Goal: Transaction & Acquisition: Download file/media

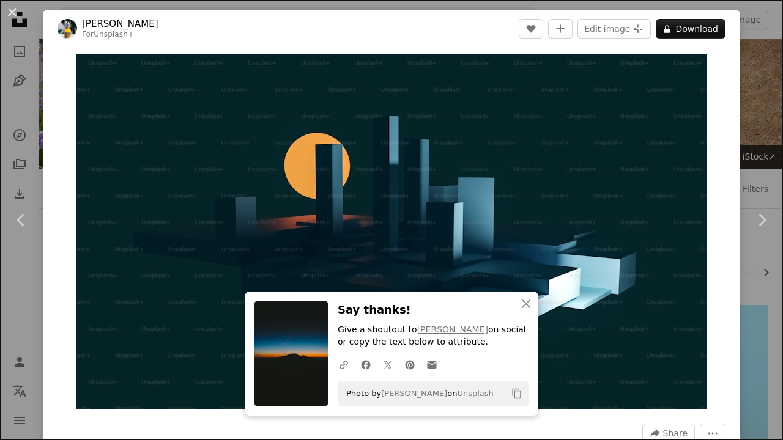
scroll to position [6200, 0]
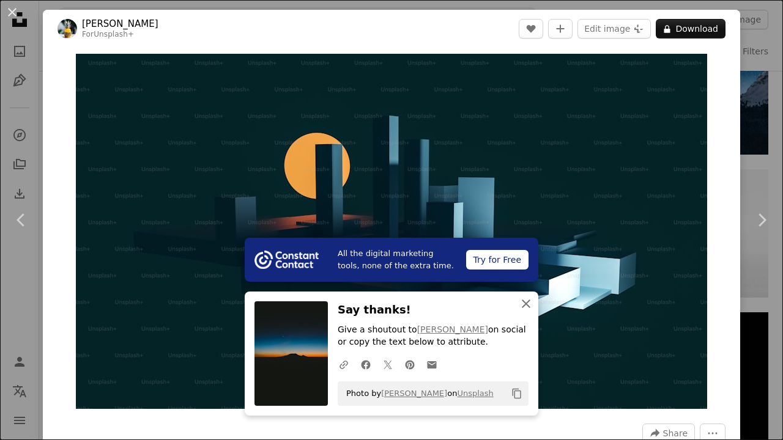
click at [521, 310] on icon "An X shape" at bounding box center [526, 304] width 15 height 15
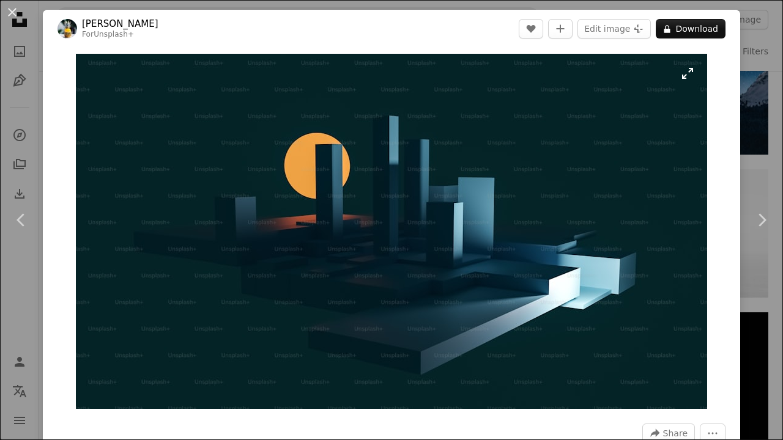
click at [471, 241] on img "Zoom in on this image" at bounding box center [391, 231] width 631 height 355
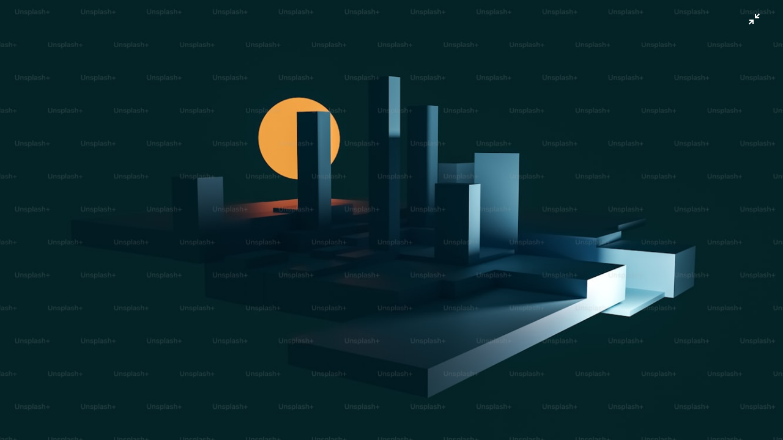
click at [490, 224] on img "Zoom out on this image" at bounding box center [391, 220] width 784 height 441
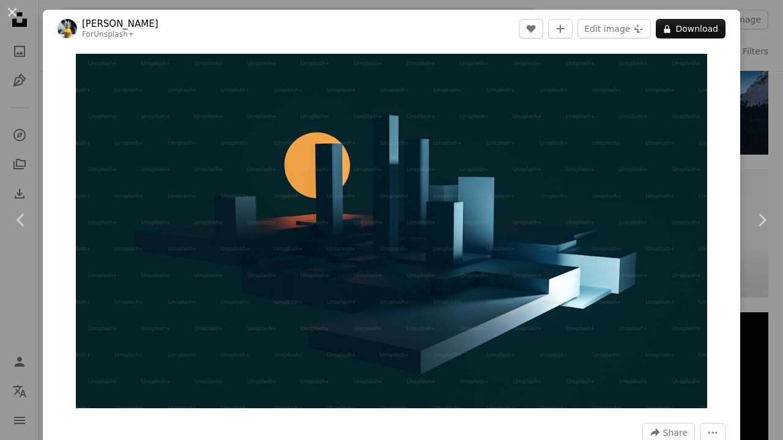
click at [675, 16] on header "[PERSON_NAME] For Unsplash+ A heart A plus sign Edit image Plus sign for Unspla…" at bounding box center [391, 29] width 697 height 38
click at [680, 31] on button "A lock Download" at bounding box center [691, 29] width 70 height 20
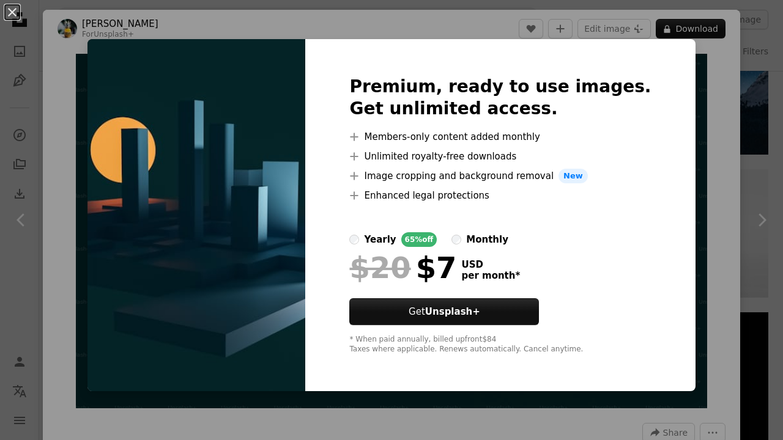
click at [758, 128] on div "An X shape Premium, ready to use images. Get unlimited access. A plus sign Memb…" at bounding box center [391, 220] width 783 height 440
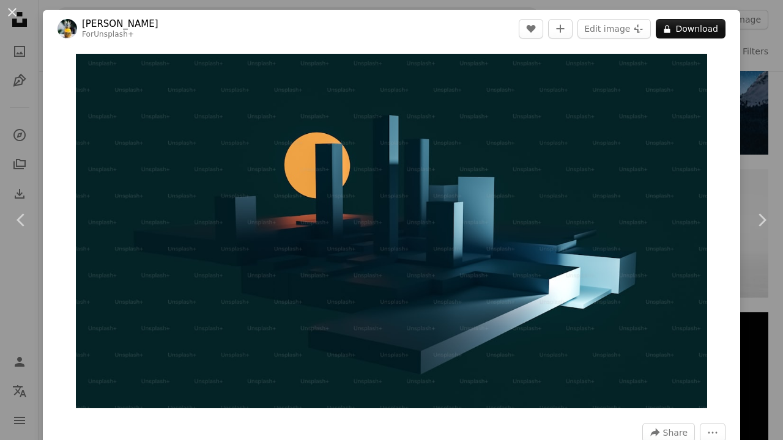
click at [752, 33] on div "An X shape Chevron left Chevron right [PERSON_NAME] For Unsplash+ A heart A plu…" at bounding box center [391, 220] width 783 height 440
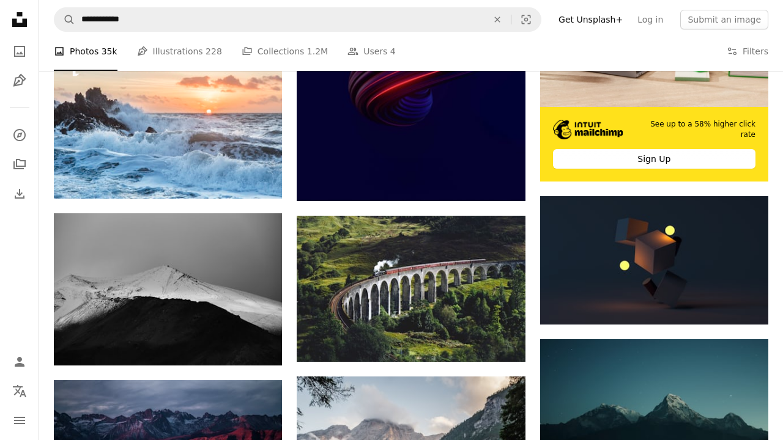
scroll to position [380, 0]
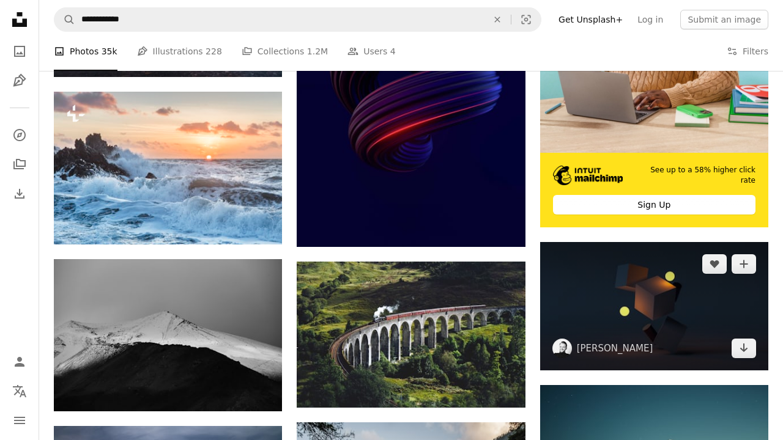
click at [577, 283] on img at bounding box center [654, 306] width 228 height 128
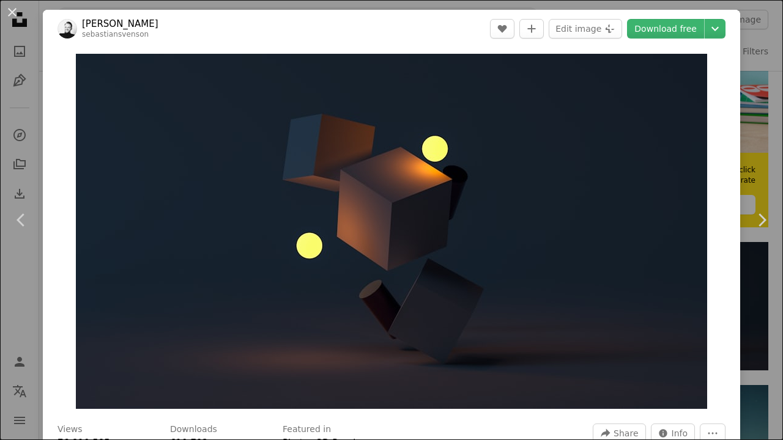
click at [782, 147] on div "An X shape Chevron left Chevron right [PERSON_NAME] sebastiansvenson A heart A …" at bounding box center [391, 220] width 783 height 440
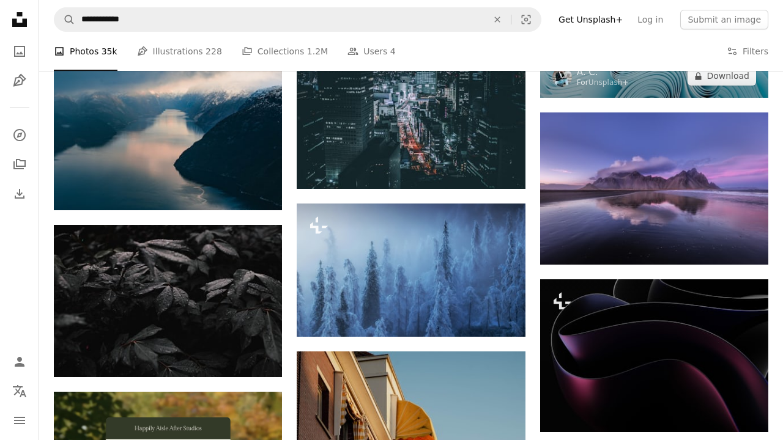
scroll to position [1956, 0]
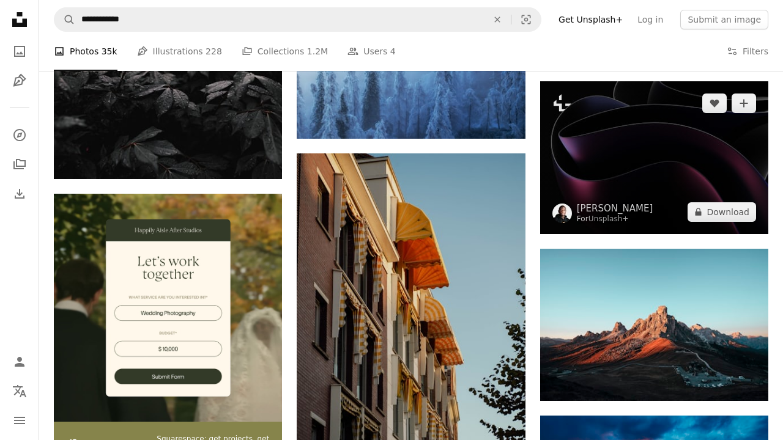
click at [613, 181] on img at bounding box center [654, 157] width 228 height 152
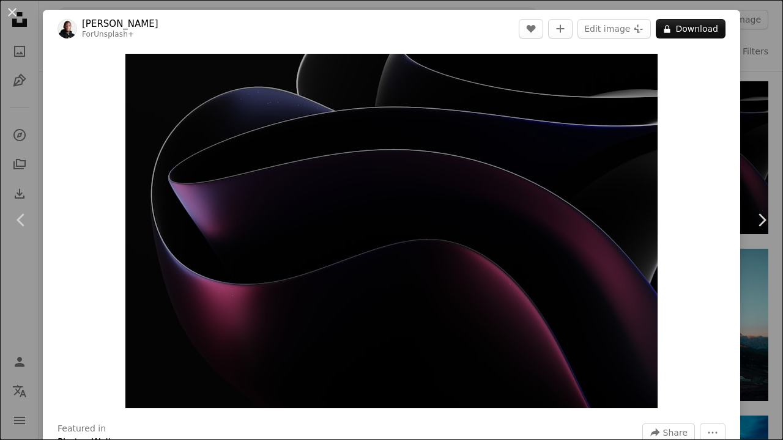
click at [758, 137] on div "An X shape Chevron left Chevron right [PERSON_NAME] For Unsplash+ A heart A plu…" at bounding box center [391, 220] width 783 height 440
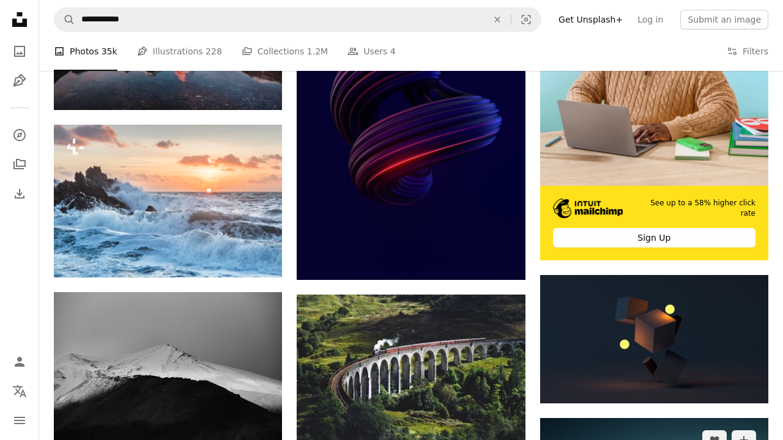
scroll to position [348, 0]
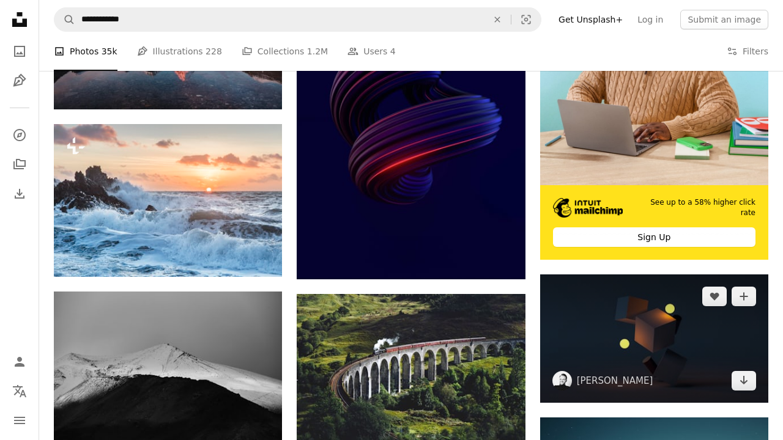
click at [685, 348] on img at bounding box center [654, 339] width 228 height 128
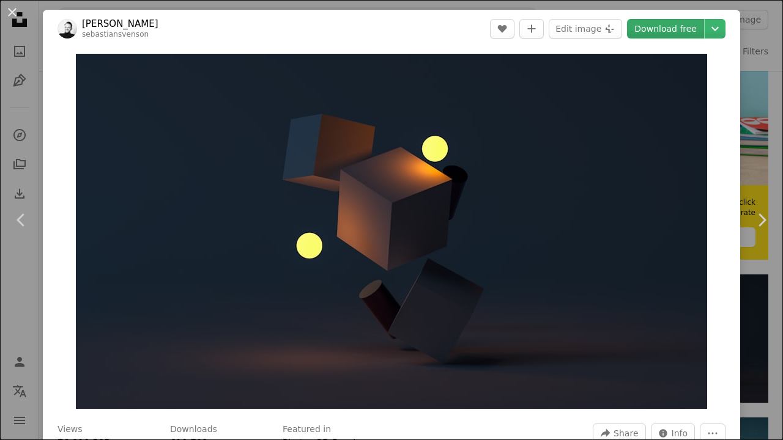
click at [653, 29] on link "Download free" at bounding box center [665, 29] width 77 height 20
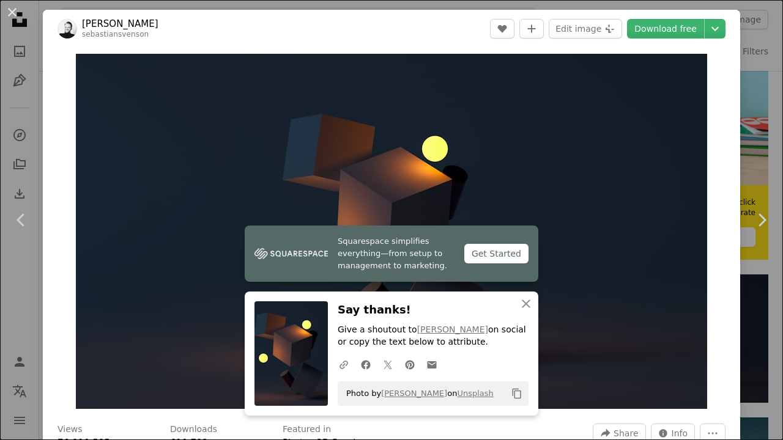
click at [766, 87] on div "An X shape Chevron left Chevron right Squarespace simplifies everything—from se…" at bounding box center [391, 220] width 783 height 440
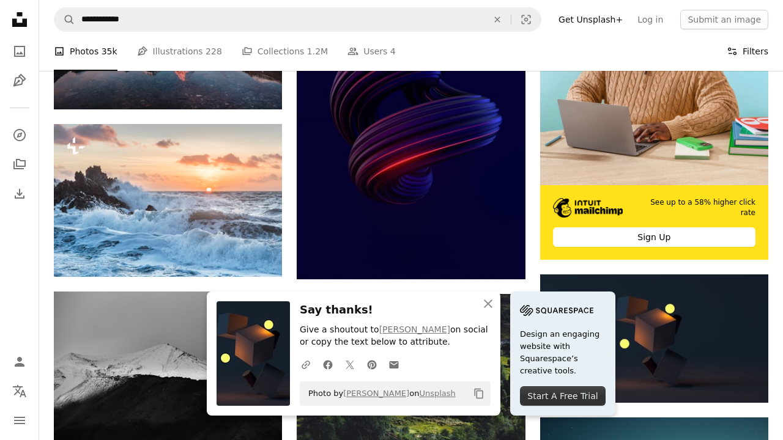
click at [765, 48] on button "Filters Filters" at bounding box center [748, 51] width 42 height 39
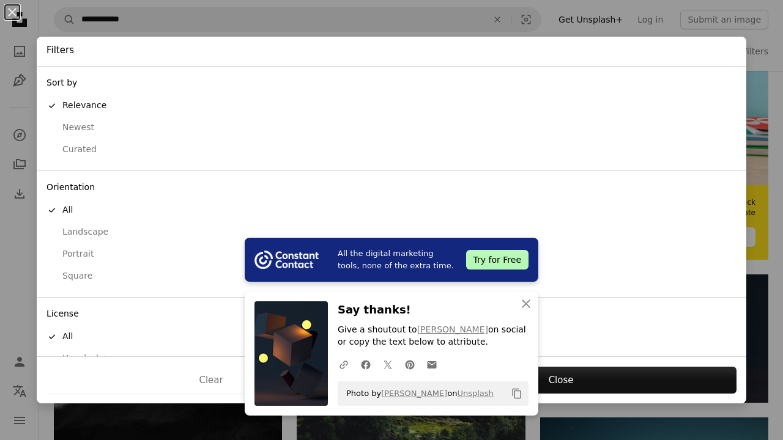
click at [191, 32] on div "An X shape All the digital marketing tools, none of the extra time. Try for Fre…" at bounding box center [391, 220] width 783 height 440
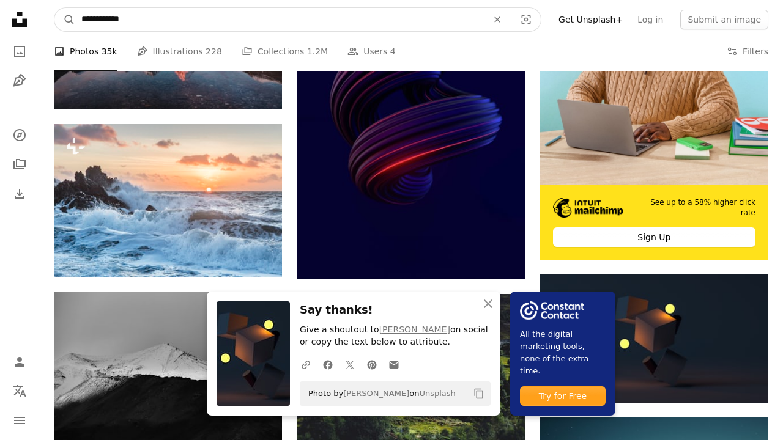
click at [168, 28] on input "**********" at bounding box center [279, 19] width 409 height 23
type input "**********"
click at [65, 20] on button "A magnifying glass" at bounding box center [64, 19] width 21 height 23
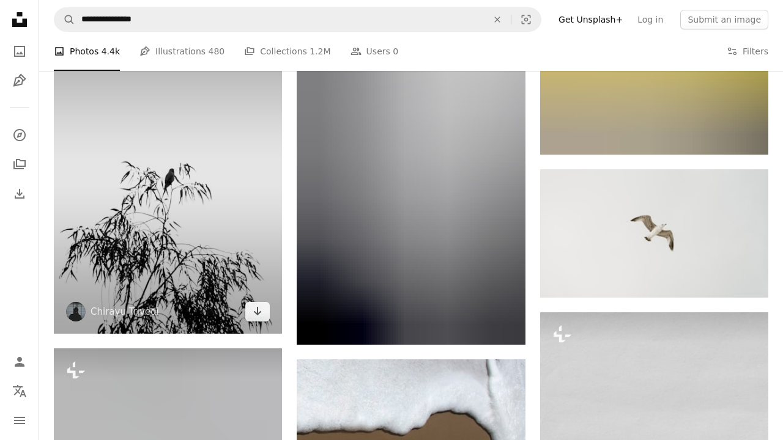
scroll to position [1176, 0]
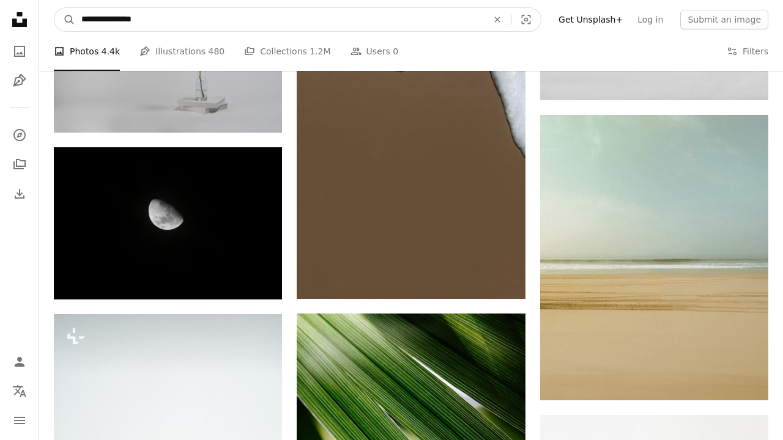
click at [182, 27] on input "**********" at bounding box center [279, 19] width 409 height 23
type input "**********"
click at [65, 20] on button "A magnifying glass" at bounding box center [64, 19] width 21 height 23
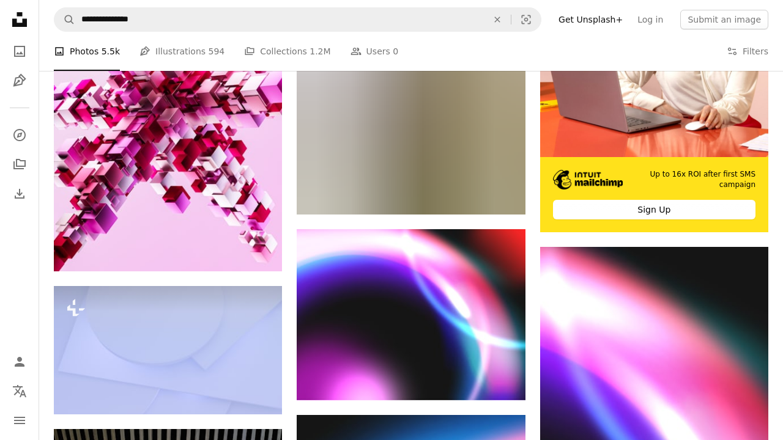
scroll to position [748, 0]
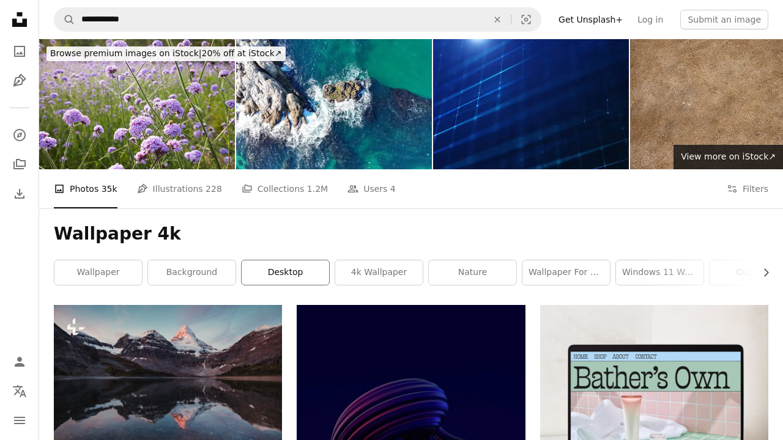
click at [311, 267] on link "desktop" at bounding box center [285, 273] width 87 height 24
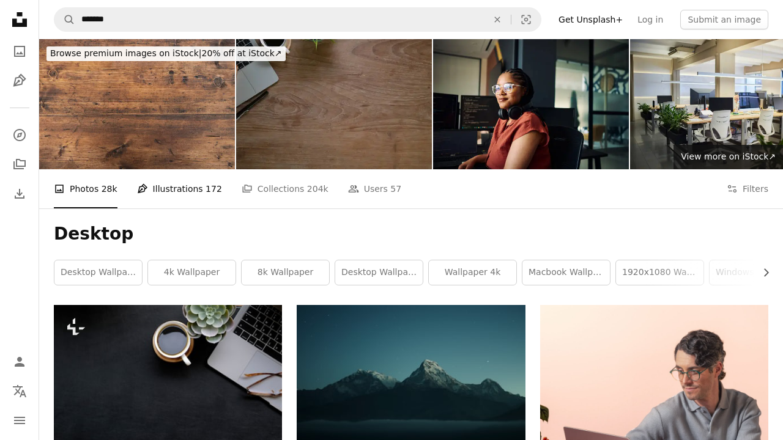
click at [195, 180] on link "Pen Tool Illustrations 172" at bounding box center [179, 188] width 85 height 39
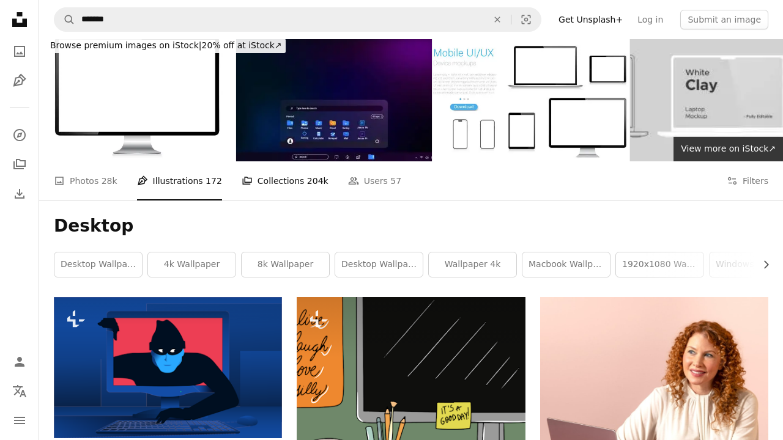
scroll to position [10, 0]
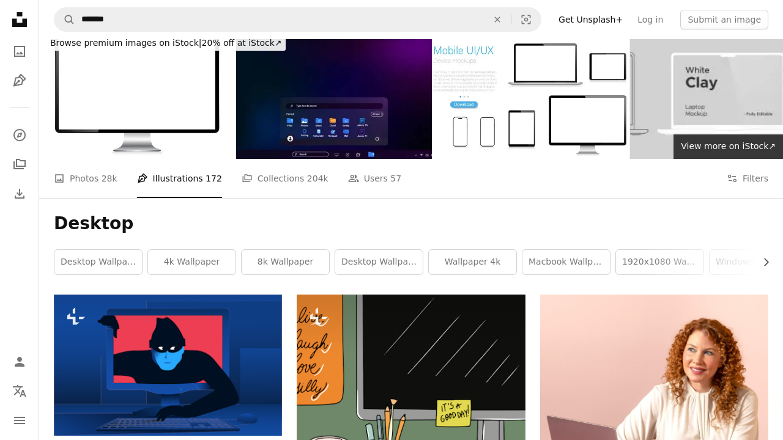
click at [283, 203] on div "Desktop Chevron right desktop wallpaper 4k wallpaper 8k wallpaper desktop wallp…" at bounding box center [411, 246] width 744 height 97
click at [307, 183] on span "204k" at bounding box center [317, 178] width 21 height 13
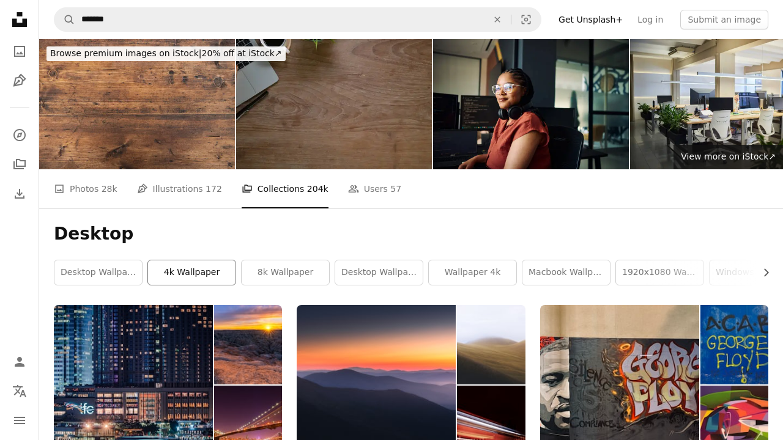
click at [195, 261] on link "4k wallpaper" at bounding box center [191, 273] width 87 height 24
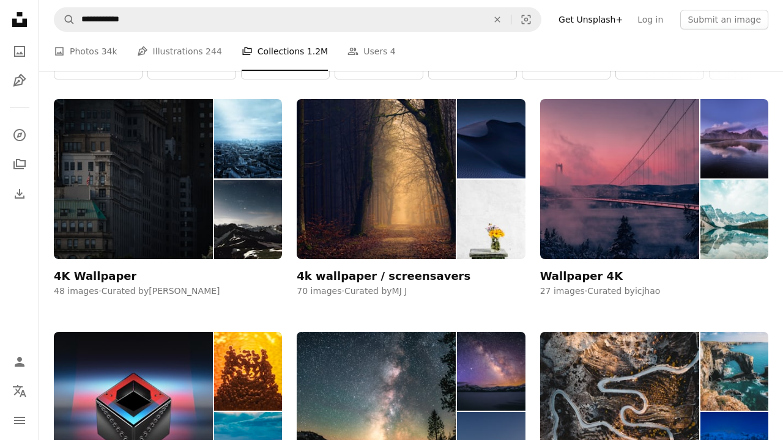
scroll to position [20, 0]
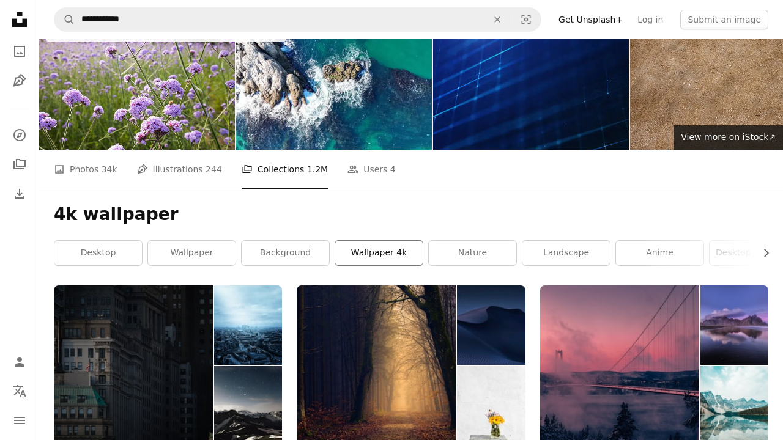
click at [385, 246] on link "wallpaper 4k" at bounding box center [378, 253] width 87 height 24
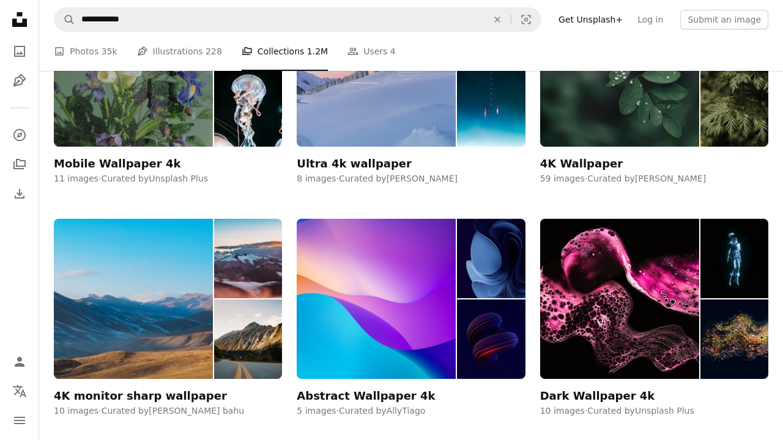
scroll to position [1052, 0]
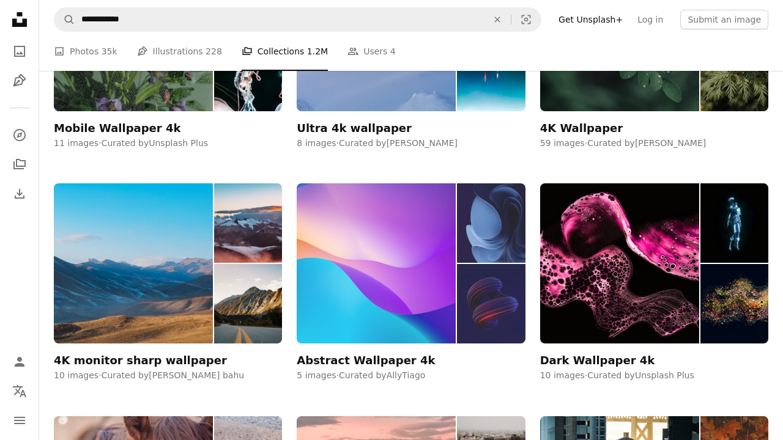
click at [375, 314] on img at bounding box center [376, 263] width 159 height 160
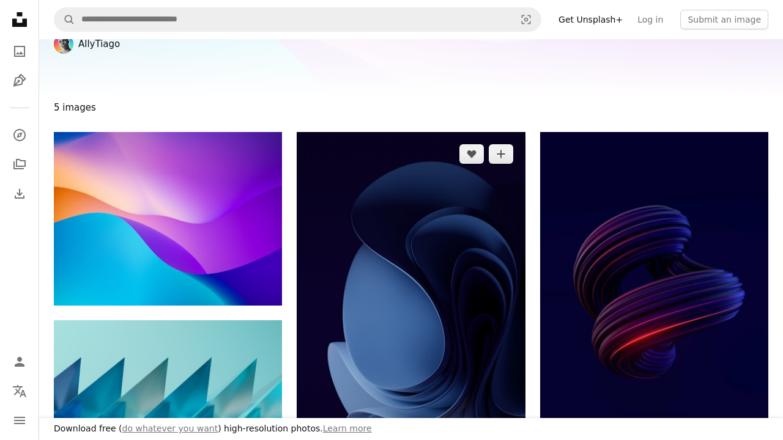
scroll to position [86, 0]
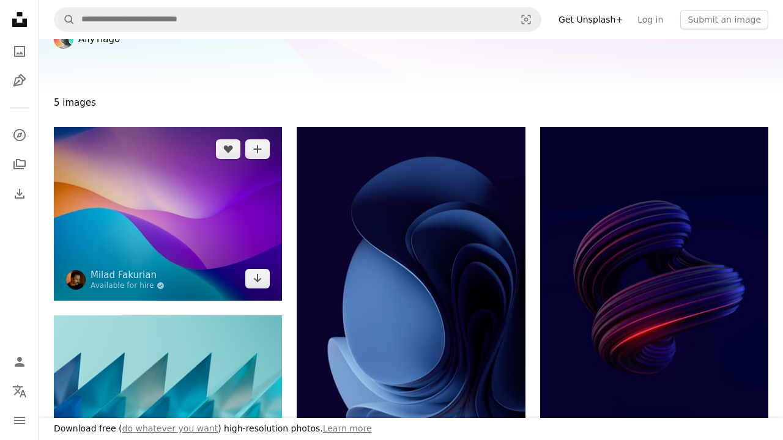
click at [124, 210] on img at bounding box center [168, 214] width 228 height 174
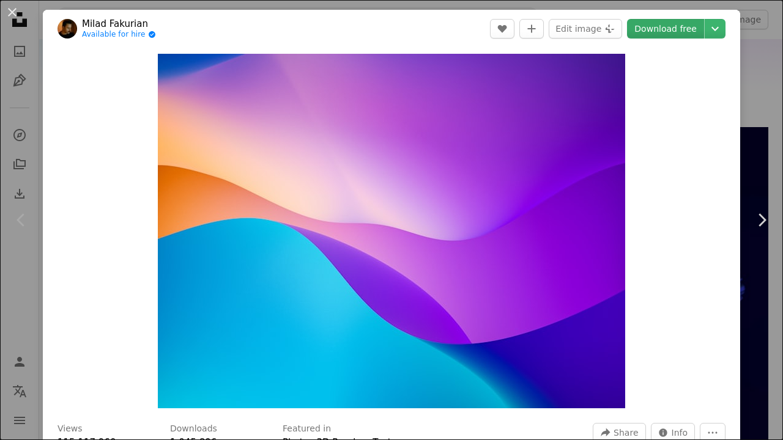
click at [675, 20] on link "Download free" at bounding box center [665, 29] width 77 height 20
